Goal: Task Accomplishment & Management: Manage account settings

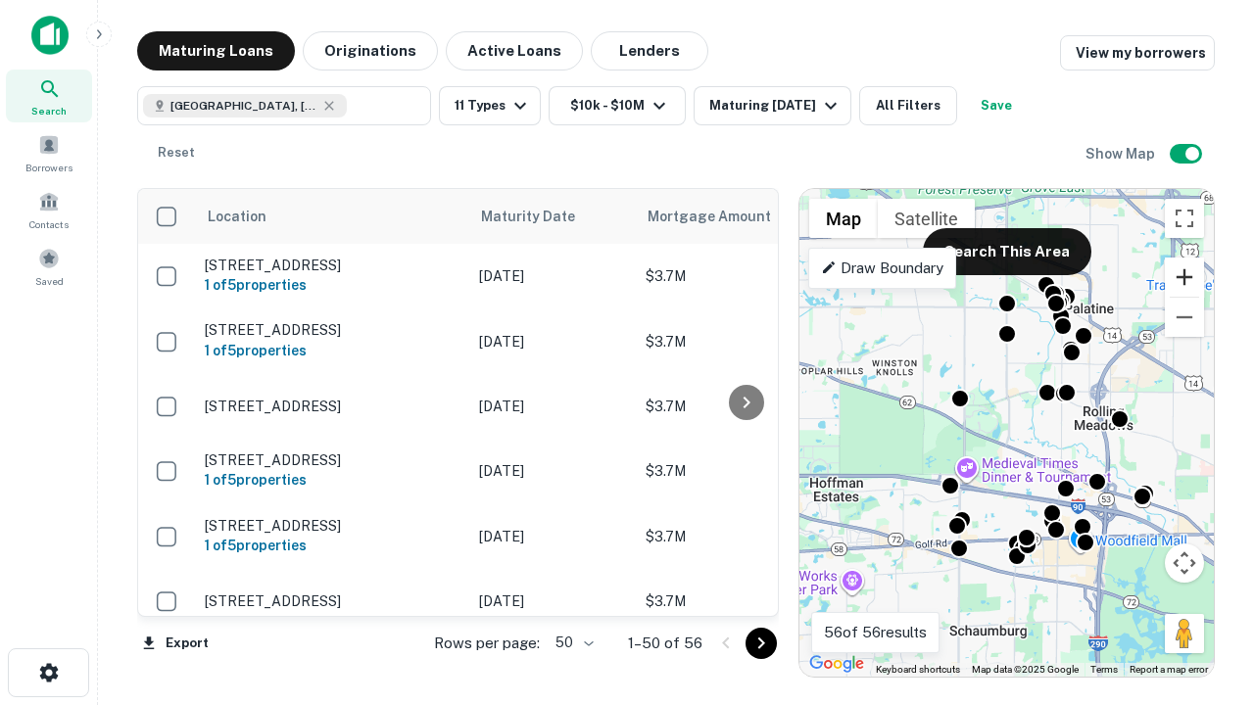
click at [1185, 277] on button "Zoom in" at bounding box center [1184, 277] width 39 height 39
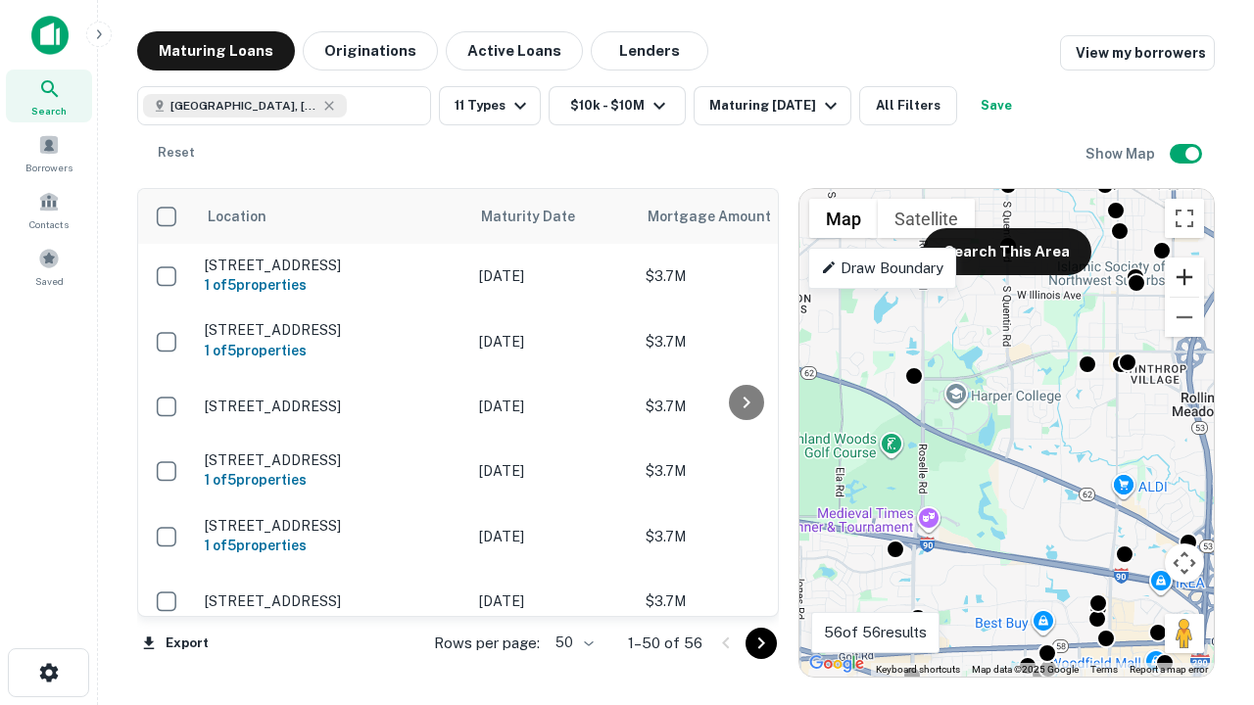
click at [1185, 277] on button "Zoom in" at bounding box center [1184, 277] width 39 height 39
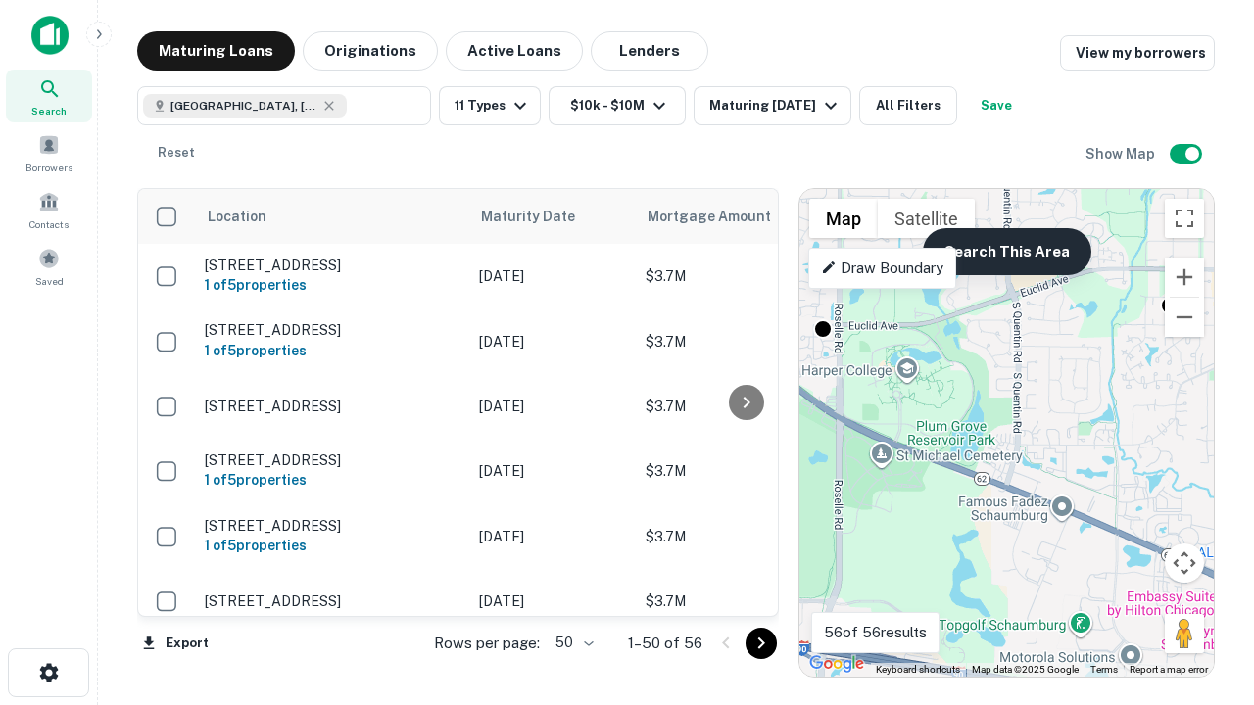
click at [1006, 252] on button "Search This Area" at bounding box center [1007, 251] width 169 height 47
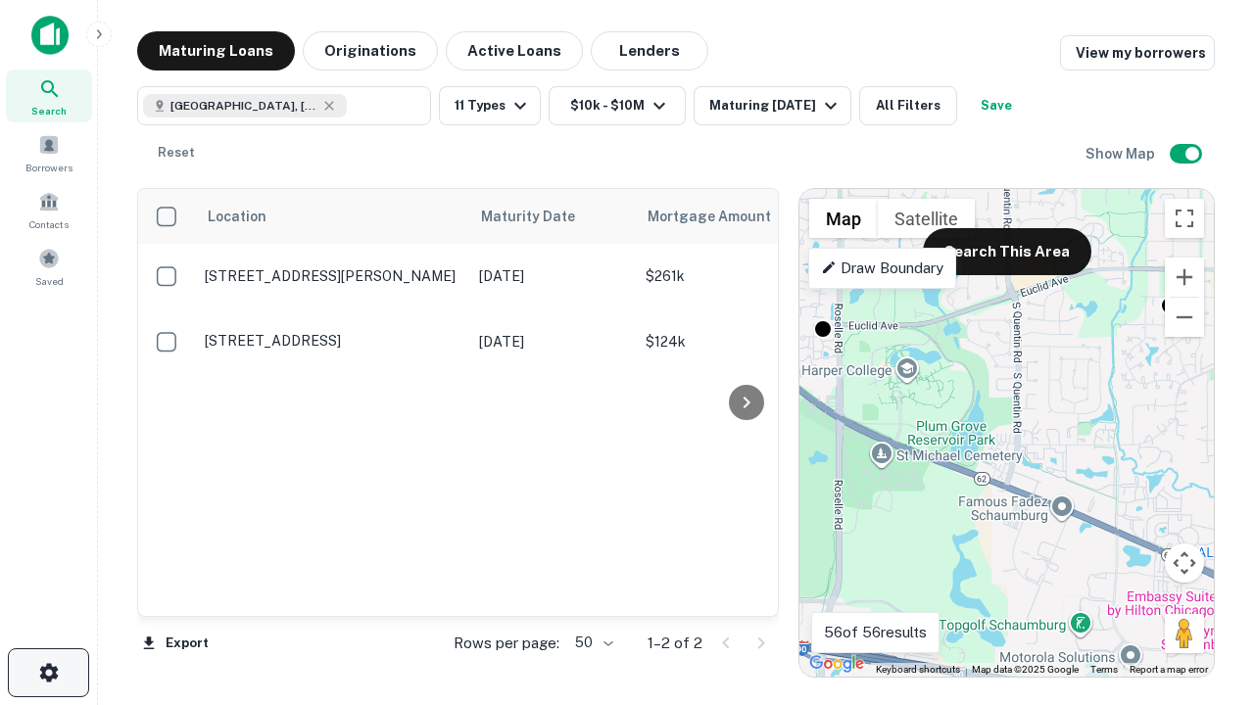
click at [48, 673] on icon "button" at bounding box center [49, 673] width 24 height 24
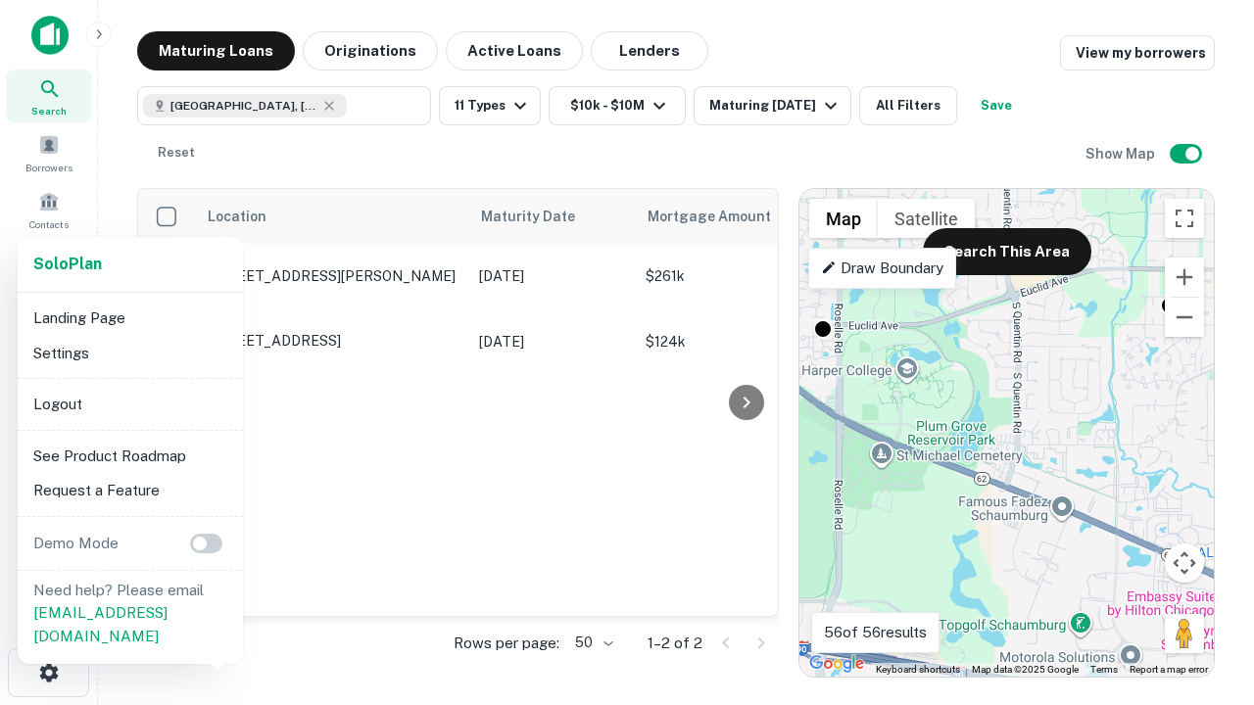
click at [129, 404] on li "Logout" at bounding box center [130, 404] width 210 height 35
